Goal: Task Accomplishment & Management: Use online tool/utility

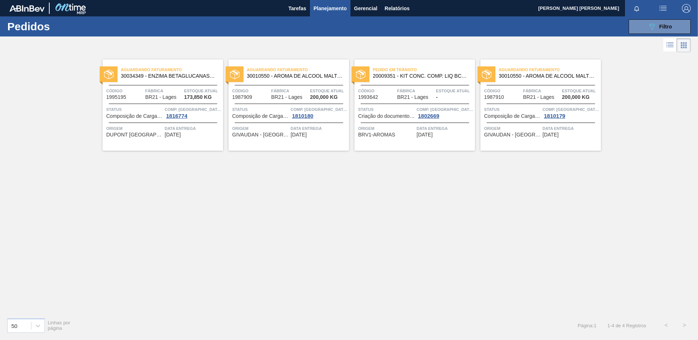
click at [425, 39] on div at bounding box center [349, 46] width 698 height 18
click at [393, 9] on span "Relatórios" at bounding box center [397, 8] width 25 height 9
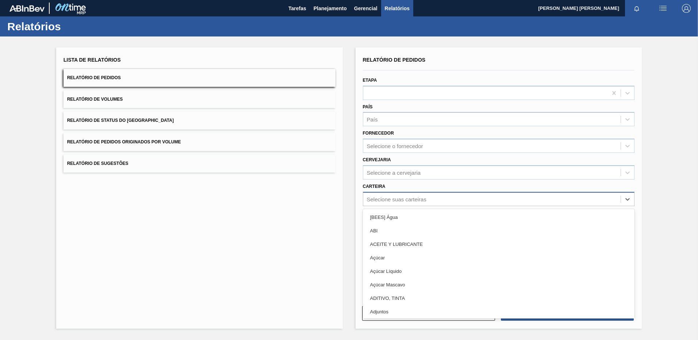
click at [382, 201] on div "Selecione suas carteiras" at bounding box center [397, 199] width 60 height 6
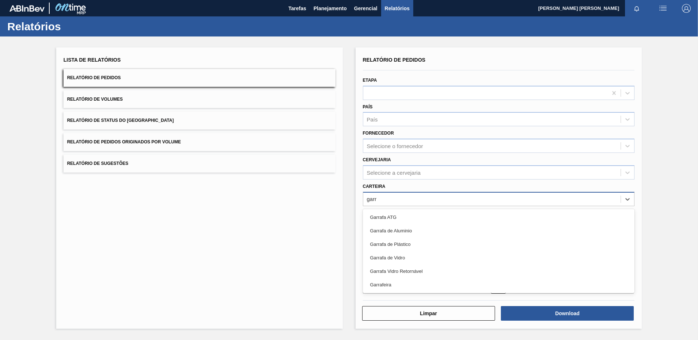
type input "garra"
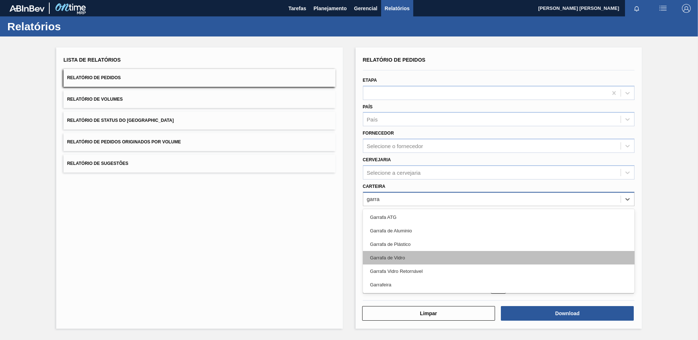
click at [370, 255] on div "Garrafa de Vidro" at bounding box center [499, 258] width 272 height 14
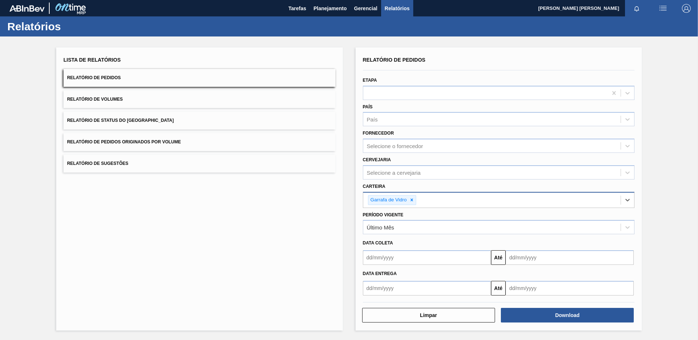
click at [387, 260] on input "text" at bounding box center [427, 257] width 128 height 15
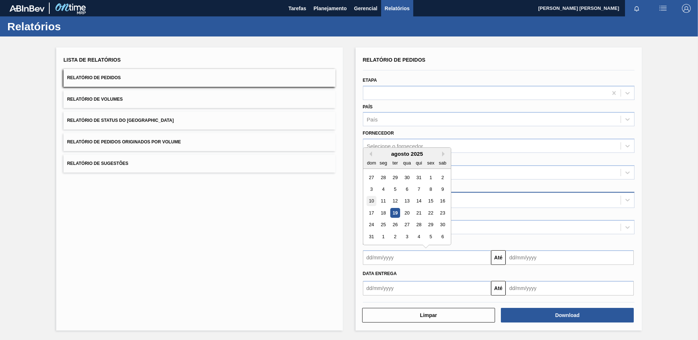
click at [372, 201] on div "10" at bounding box center [372, 201] width 10 height 10
type input "[DATE]"
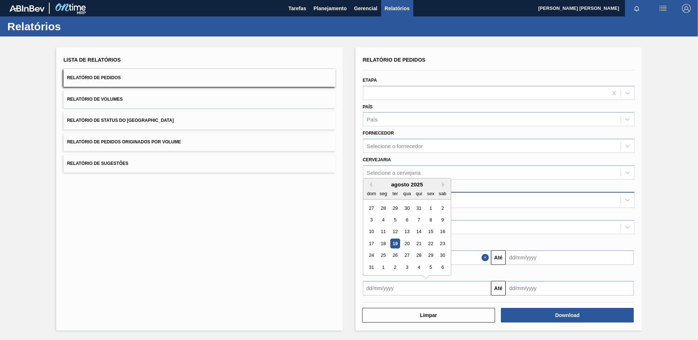
click at [383, 286] on input "text" at bounding box center [427, 288] width 128 height 15
click at [373, 233] on div "10" at bounding box center [372, 232] width 10 height 10
type input "[DATE]"
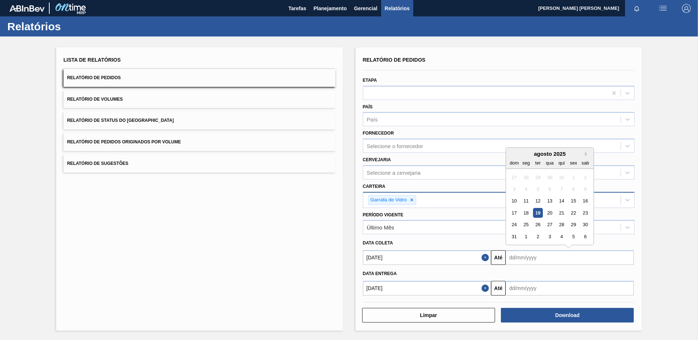
click at [529, 259] on input "text" at bounding box center [570, 257] width 128 height 15
click at [524, 234] on div "1" at bounding box center [526, 237] width 10 height 10
type input "[DATE]"
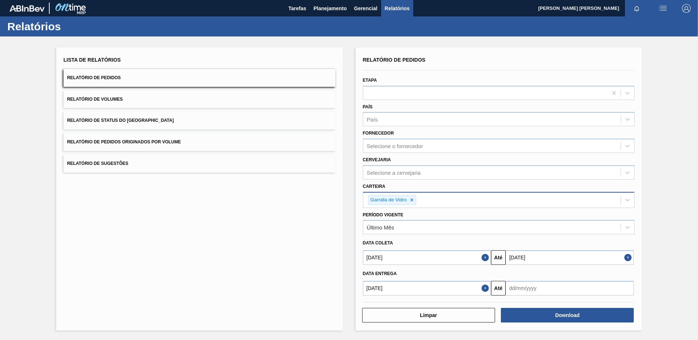
click at [517, 290] on input "text" at bounding box center [570, 288] width 128 height 15
click at [528, 267] on div "1" at bounding box center [526, 268] width 10 height 10
type input "[DATE]"
click at [397, 170] on div "Selecione a cervejaria" at bounding box center [394, 172] width 54 height 6
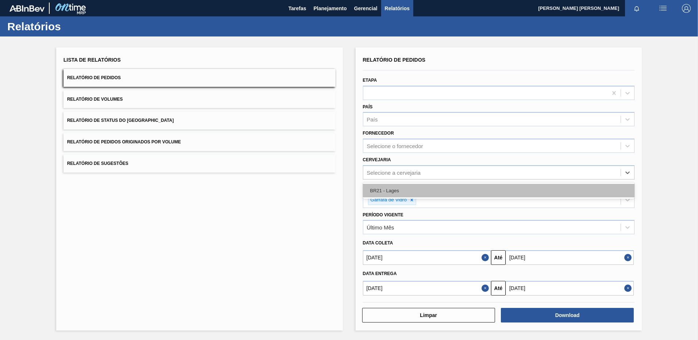
click at [392, 192] on div "BR21 - Lages" at bounding box center [499, 191] width 272 height 14
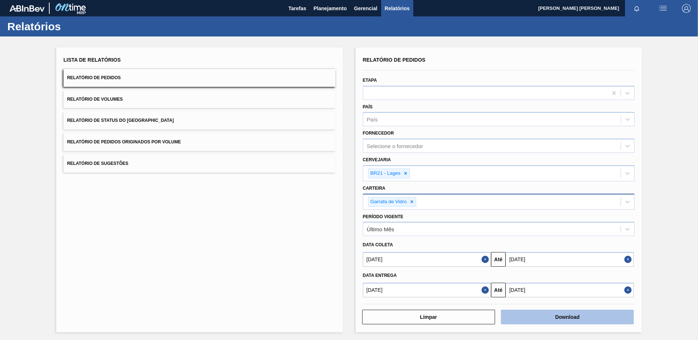
click at [552, 321] on button "Download" at bounding box center [567, 317] width 133 height 15
